Goal: Task Accomplishment & Management: Manage account settings

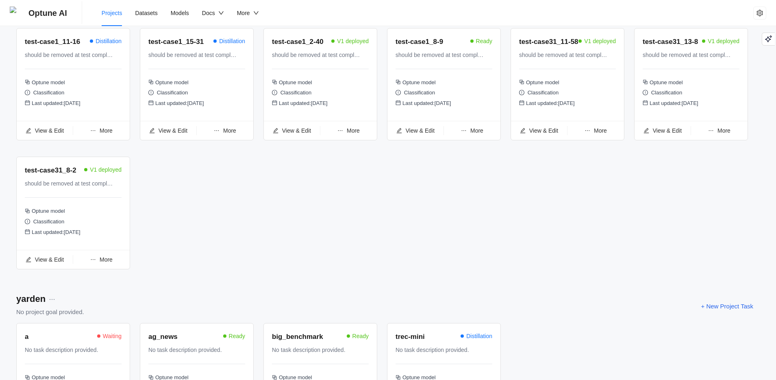
scroll to position [943, 0]
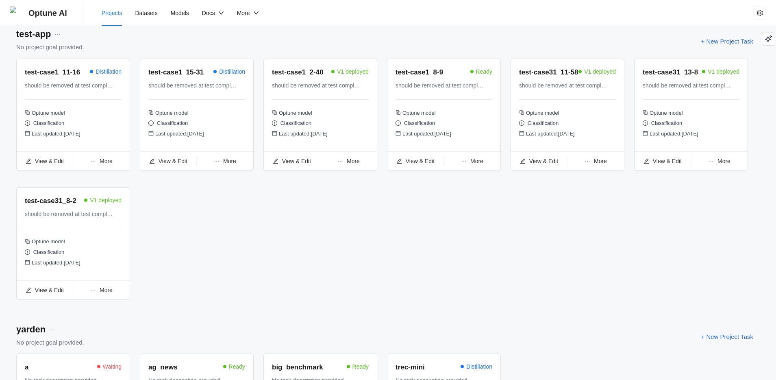
click at [102, 293] on span "More" at bounding box center [106, 290] width 13 height 7
click at [100, 225] on span "Undeploy Task" at bounding box center [101, 224] width 43 height 9
click at [359, 164] on span "More" at bounding box center [353, 161] width 13 height 7
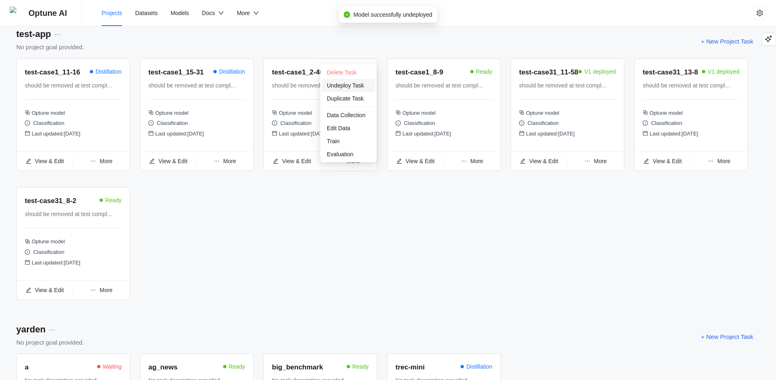
click at [347, 89] on span "Undeploy Task" at bounding box center [348, 85] width 43 height 9
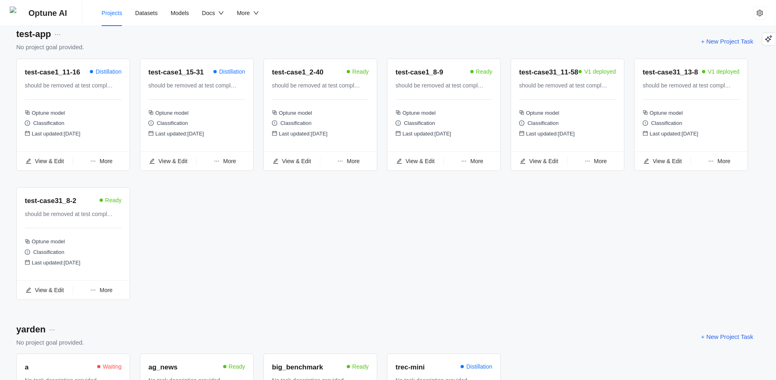
click at [599, 164] on span "More" at bounding box center [600, 161] width 13 height 7
click at [603, 96] on span "Undeploy Task" at bounding box center [595, 94] width 43 height 9
click at [725, 164] on span "More" at bounding box center [723, 161] width 13 height 7
click at [724, 86] on span "Undeploy Task" at bounding box center [719, 85] width 43 height 9
click at [731, 165] on div "More" at bounding box center [719, 160] width 57 height 9
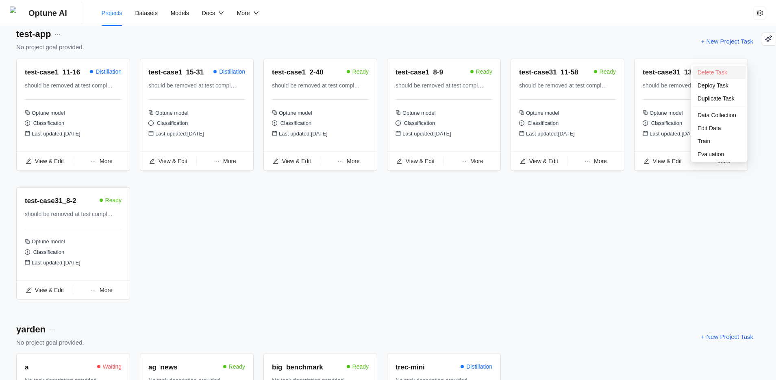
click at [724, 71] on span "Delete Task" at bounding box center [713, 72] width 30 height 7
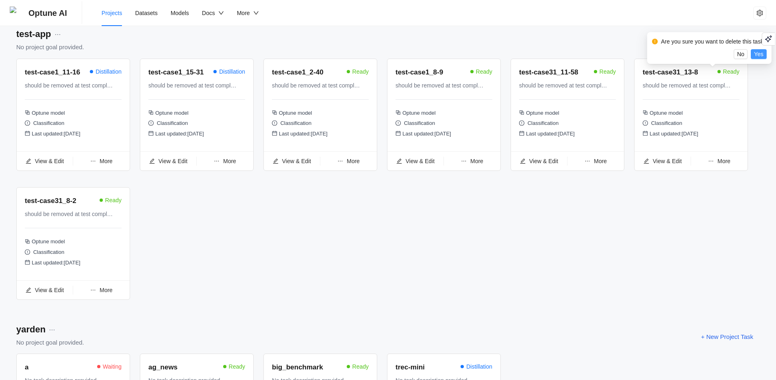
click at [763, 53] on span "Yes" at bounding box center [758, 54] width 9 height 9
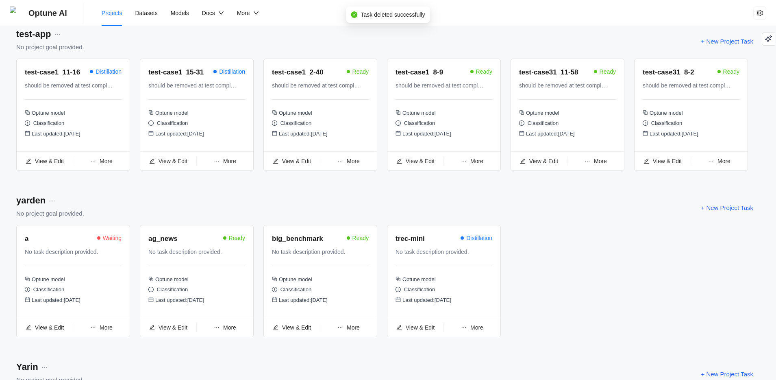
click at [728, 164] on span "More" at bounding box center [723, 161] width 13 height 7
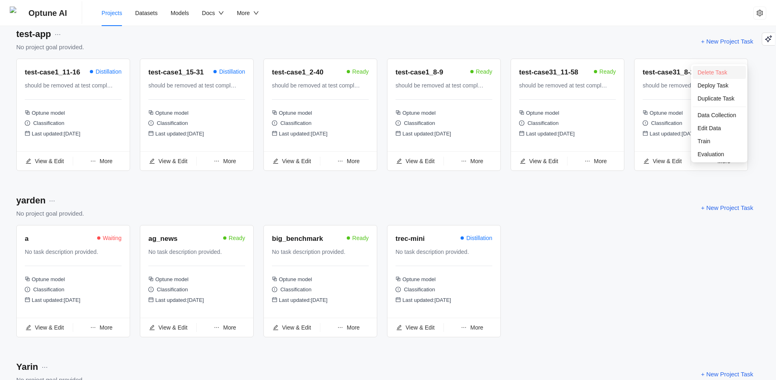
click at [724, 70] on span "Delete Task" at bounding box center [713, 72] width 30 height 7
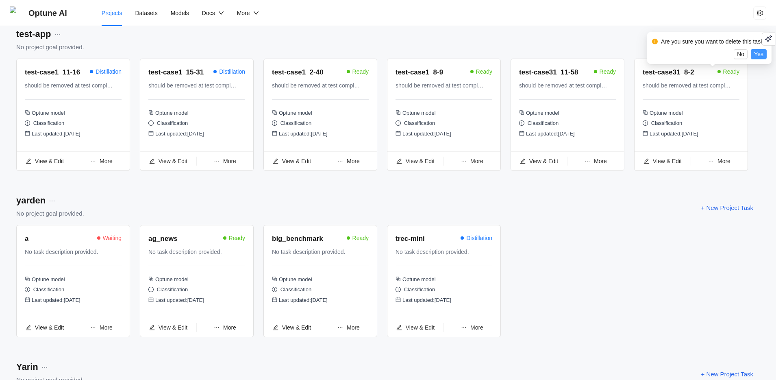
click at [763, 54] on span "Yes" at bounding box center [758, 54] width 9 height 9
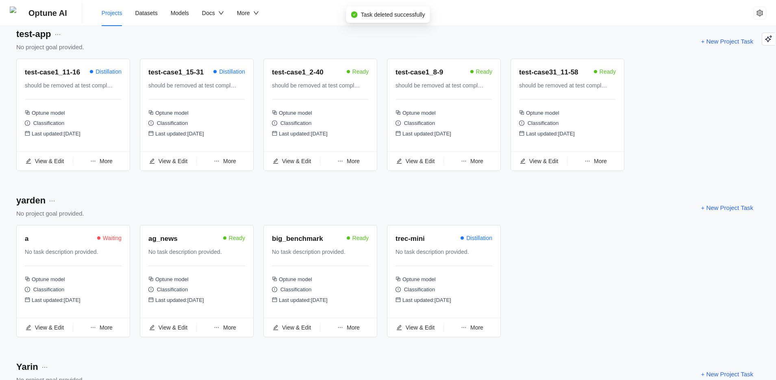
click at [602, 164] on span "More" at bounding box center [600, 161] width 13 height 7
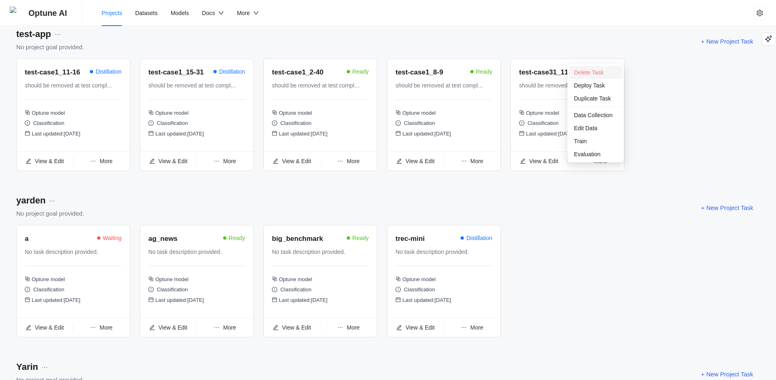
click at [618, 71] on li "Delete Task" at bounding box center [595, 72] width 53 height 13
drag, startPoint x: 602, startPoint y: 165, endPoint x: 608, endPoint y: 146, distance: 19.5
click at [602, 164] on span "More" at bounding box center [600, 161] width 13 height 7
click at [602, 74] on span "Delete Task" at bounding box center [589, 72] width 30 height 7
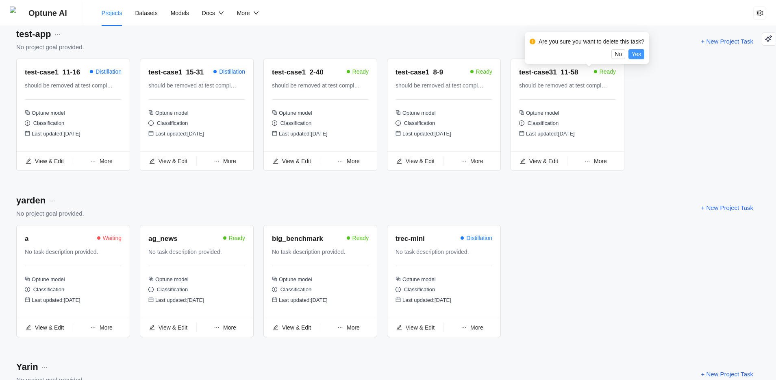
click at [641, 58] on span "Yes" at bounding box center [636, 54] width 9 height 9
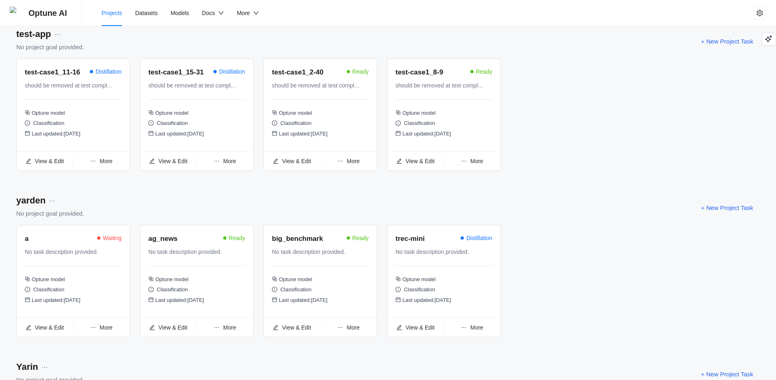
scroll to position [286, 0]
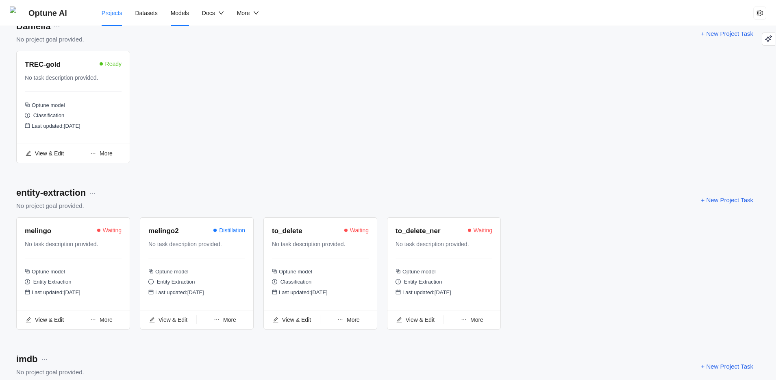
click at [188, 8] on li "Models" at bounding box center [179, 13] width 31 height 26
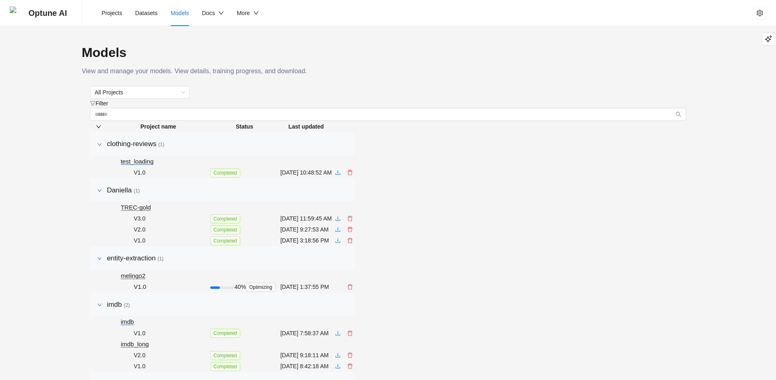
click at [108, 100] on span "Filter" at bounding box center [102, 103] width 13 height 7
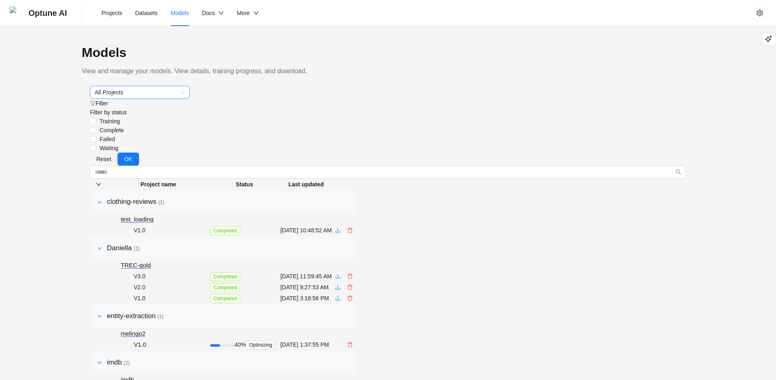
click at [167, 89] on span "All Projects" at bounding box center [140, 92] width 90 height 12
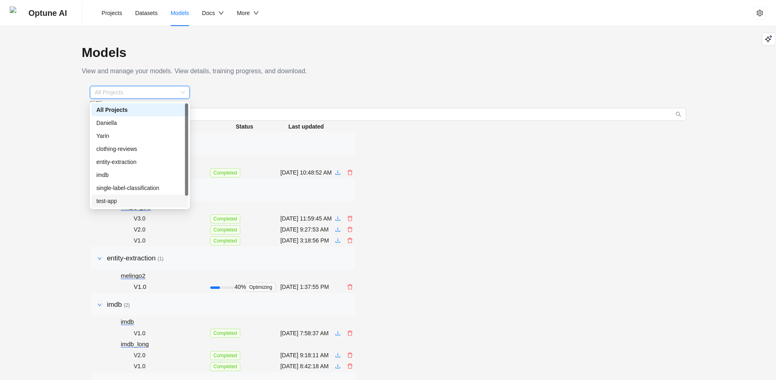
click at [118, 197] on div "test-app" at bounding box center [139, 200] width 87 height 9
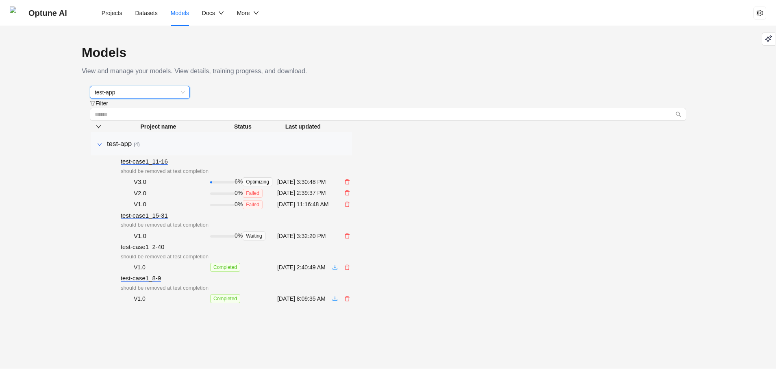
scroll to position [40, 0]
click at [114, 2] on li "Projects" at bounding box center [112, 13] width 34 height 26
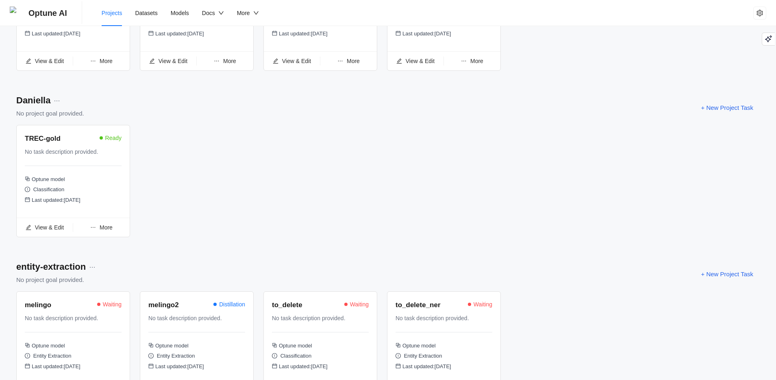
scroll to position [6, 0]
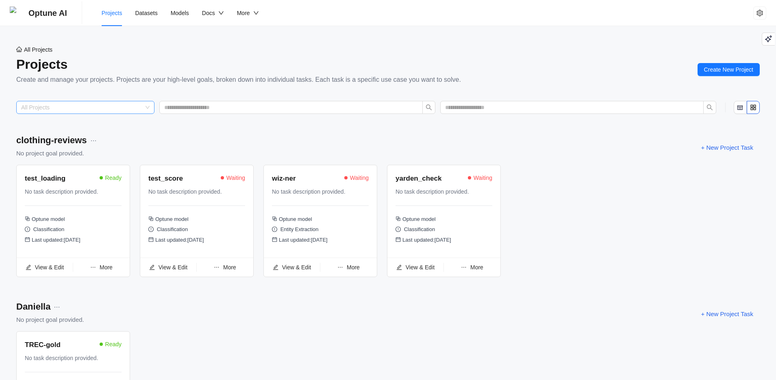
click at [133, 109] on input "search" at bounding box center [81, 107] width 121 height 12
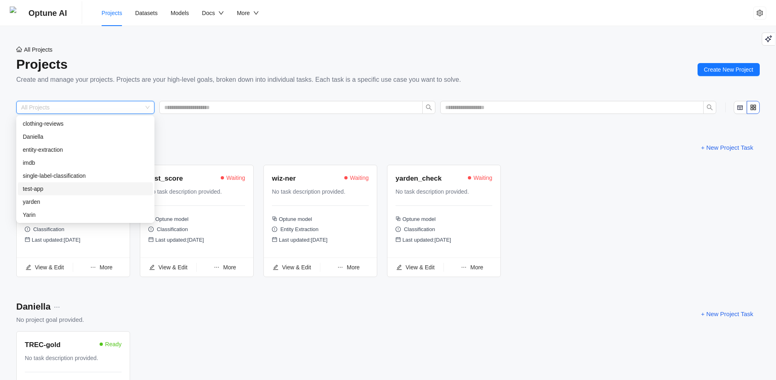
click at [73, 190] on div "test-app" at bounding box center [85, 188] width 125 height 9
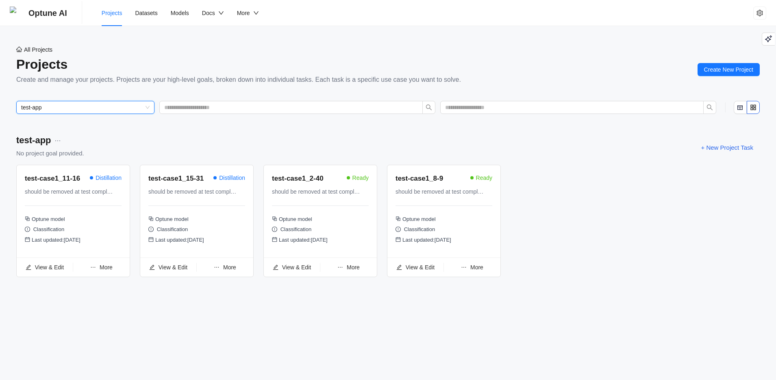
click at [354, 270] on span "More" at bounding box center [353, 267] width 13 height 7
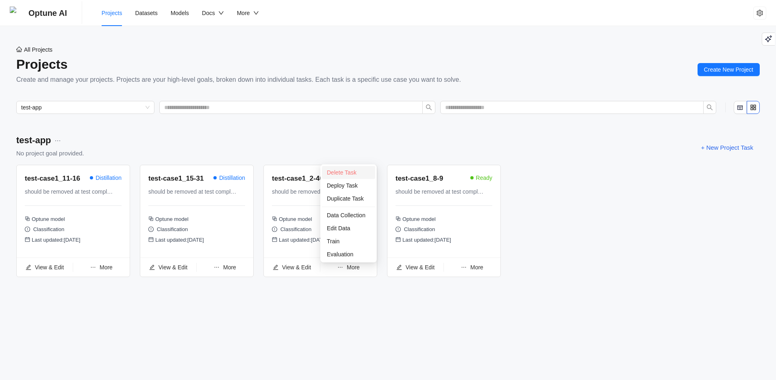
click at [347, 172] on span "Delete Task" at bounding box center [342, 172] width 30 height 7
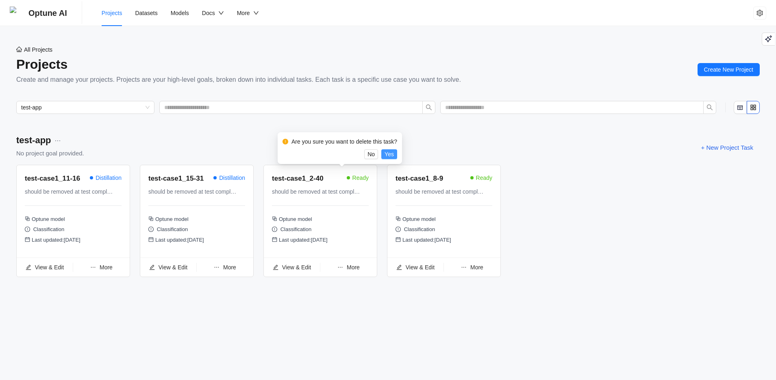
click at [392, 152] on span "Yes" at bounding box center [389, 154] width 9 height 9
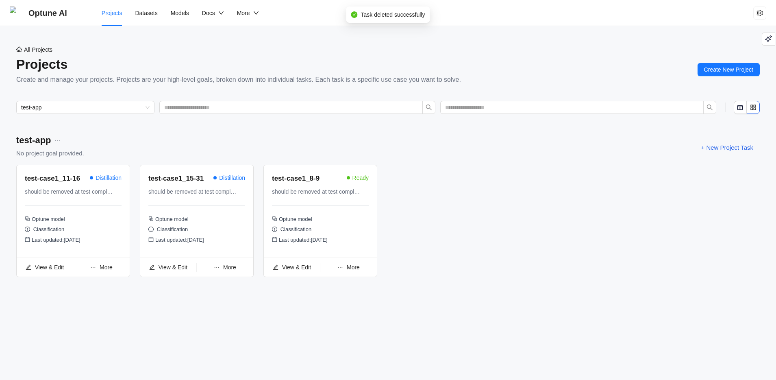
click at [356, 265] on span "More" at bounding box center [353, 267] width 13 height 7
click at [358, 169] on span "Delete Task" at bounding box center [348, 172] width 43 height 9
click at [354, 264] on div "More" at bounding box center [348, 267] width 57 height 9
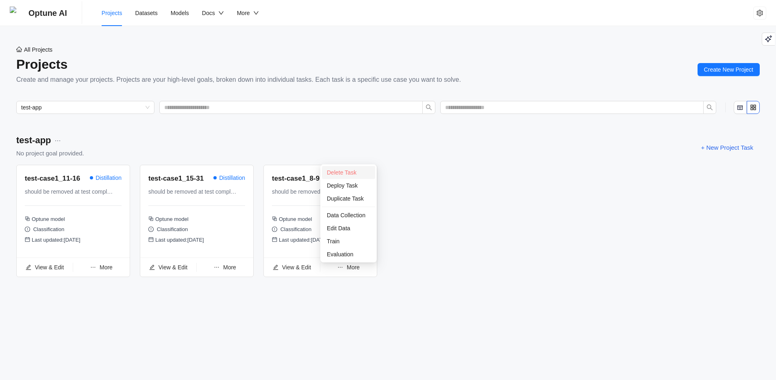
click at [343, 170] on span "Delete Task" at bounding box center [342, 172] width 30 height 7
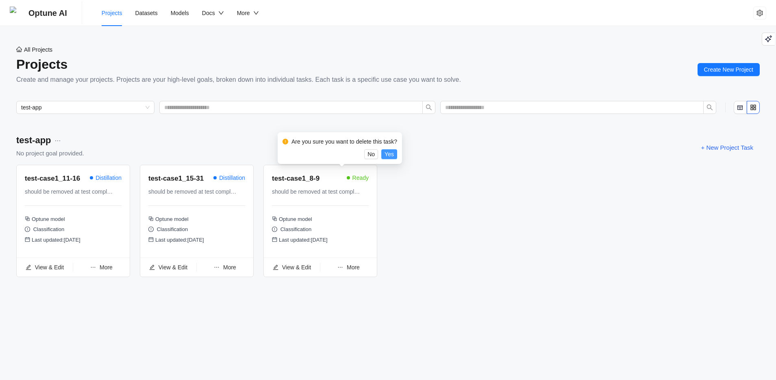
click at [391, 154] on span "Yes" at bounding box center [389, 154] width 9 height 9
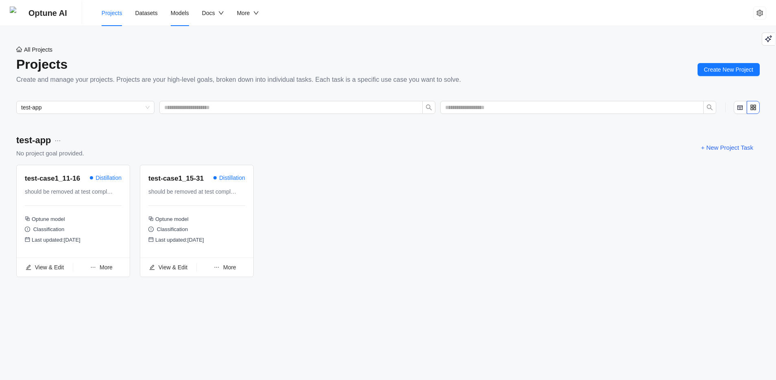
click at [176, 10] on span "Models" at bounding box center [180, 13] width 18 height 7
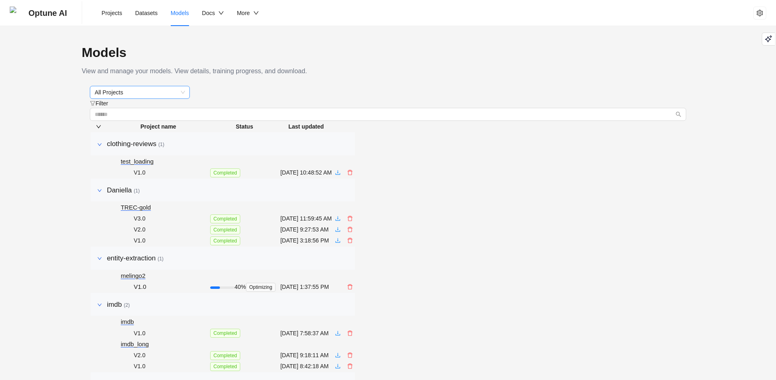
click at [176, 98] on span "All Projects" at bounding box center [140, 92] width 90 height 12
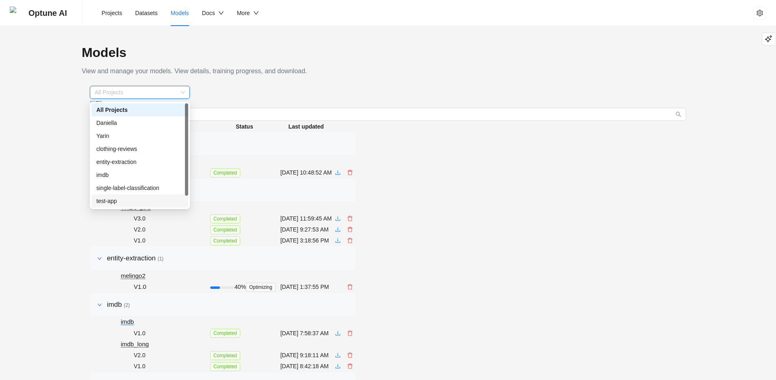
click at [105, 201] on div "test-app" at bounding box center [139, 200] width 87 height 9
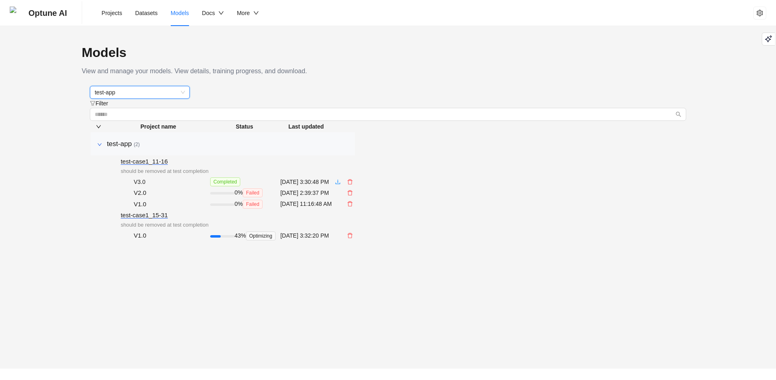
click at [731, 85] on div "Models View and manage your models. View details, training progress, and downlo…" at bounding box center [388, 197] width 776 height 342
click at [113, 15] on span "Projects" at bounding box center [112, 13] width 21 height 7
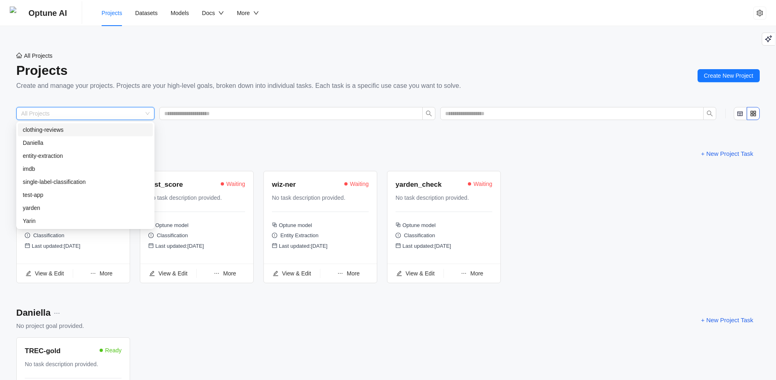
click at [135, 113] on input "search" at bounding box center [81, 113] width 121 height 12
click at [76, 197] on div "test-app" at bounding box center [85, 194] width 125 height 9
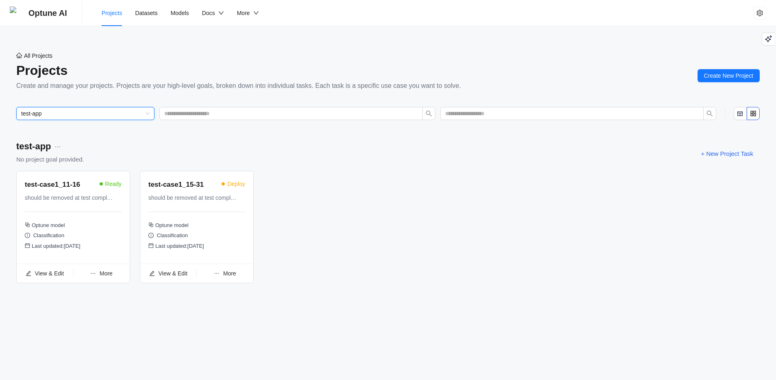
click at [356, 154] on div "test-app No project goal provided. + New Project Task" at bounding box center [387, 153] width 743 height 28
click at [98, 274] on div "More" at bounding box center [101, 273] width 57 height 9
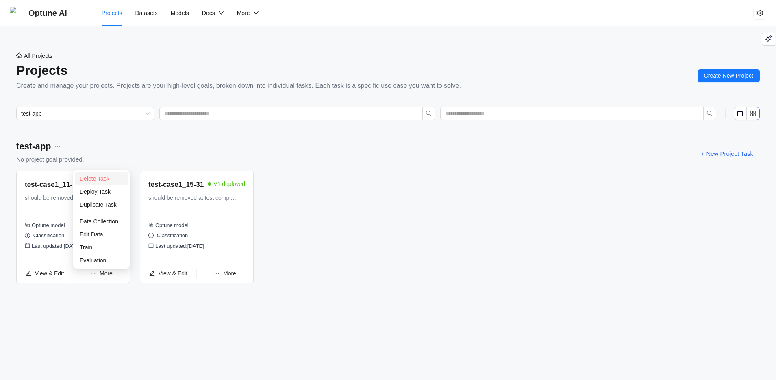
click at [99, 176] on span "Delete Task" at bounding box center [95, 178] width 30 height 7
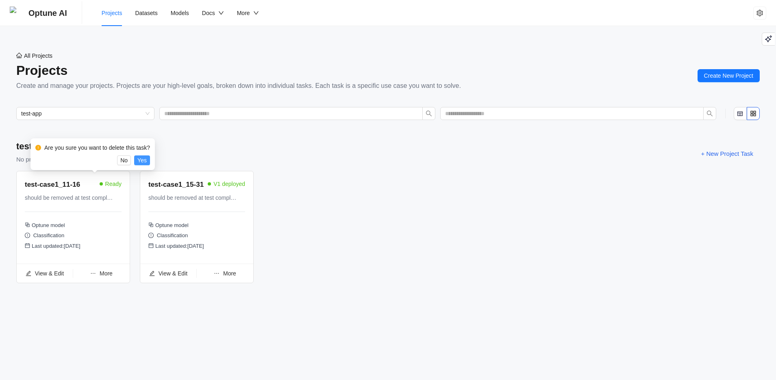
click at [146, 160] on span "Yes" at bounding box center [141, 160] width 9 height 9
